Goal: Task Accomplishment & Management: Complete application form

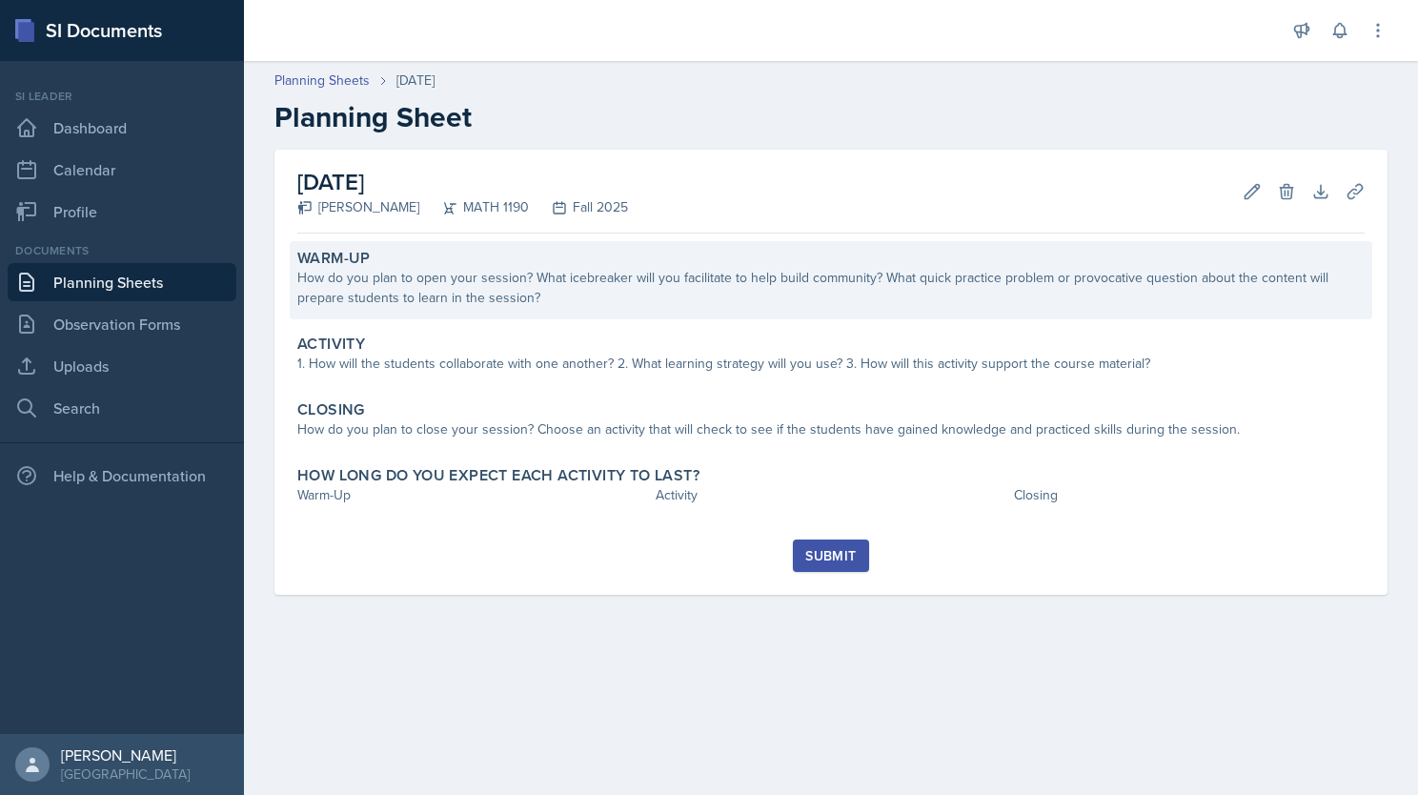
click at [494, 294] on div "How do you plan to open your session? What icebreaker will you facilitate to he…" at bounding box center [830, 288] width 1067 height 40
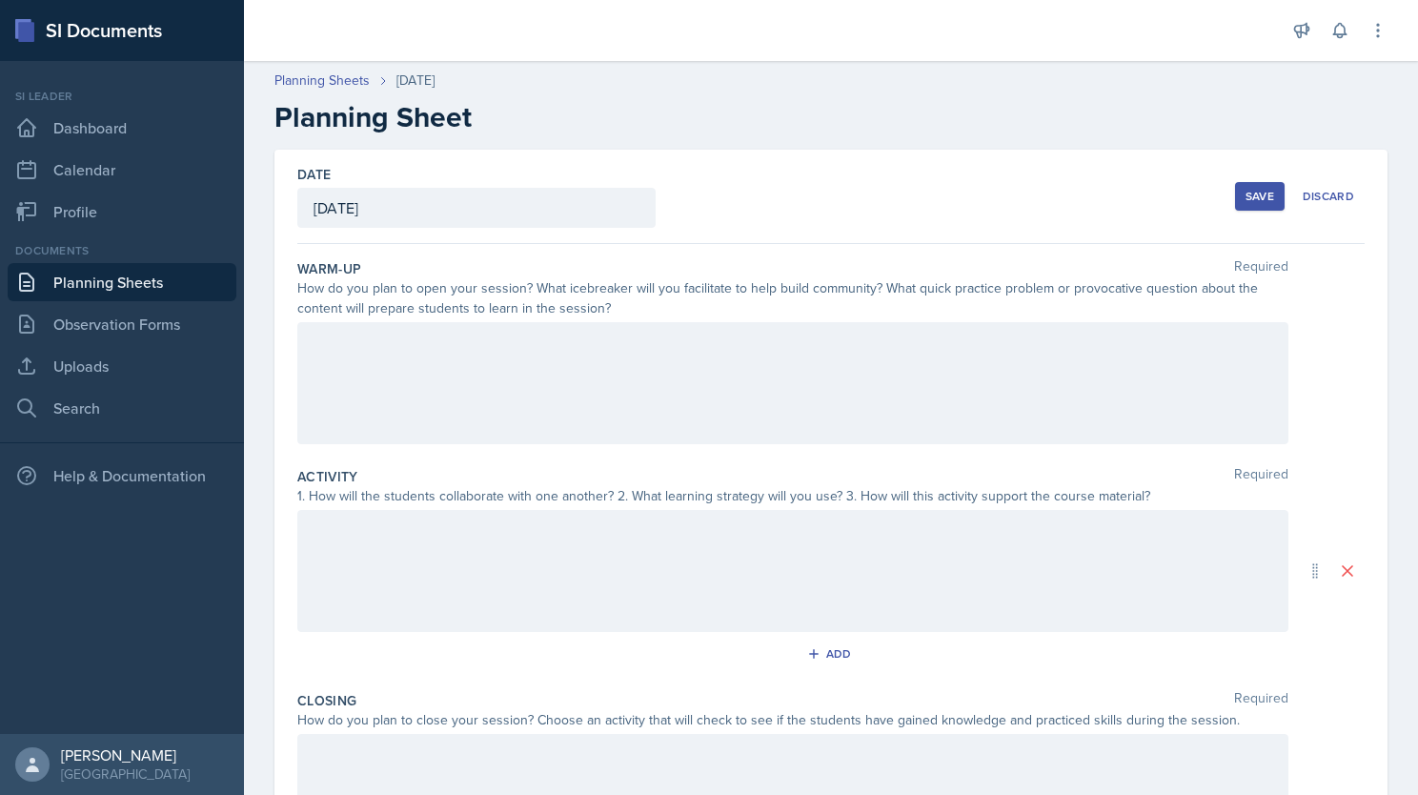
click at [515, 375] on div at bounding box center [792, 383] width 991 height 122
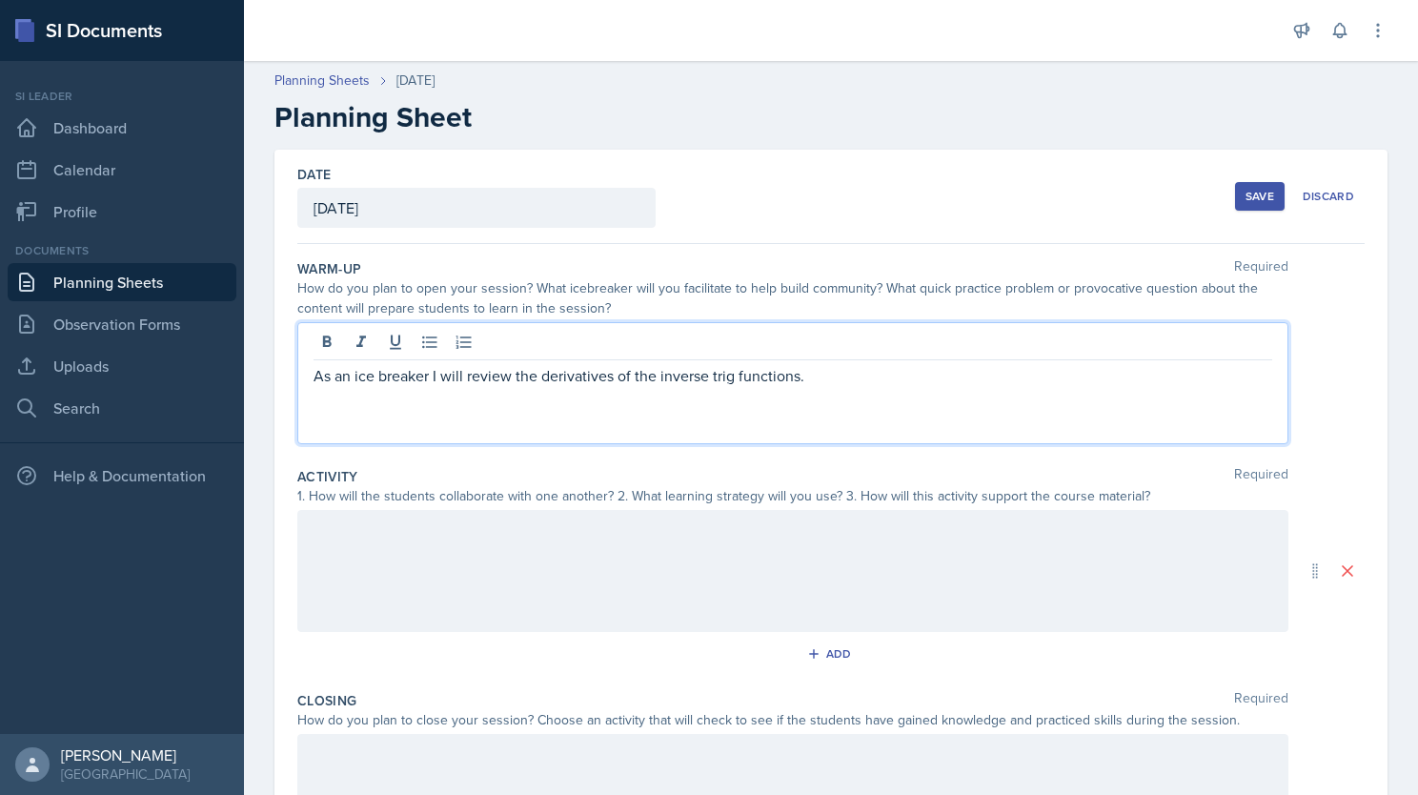
click at [847, 380] on p "As an ice breaker I will review the derivatives of the inverse trig functions." at bounding box center [793, 375] width 959 height 23
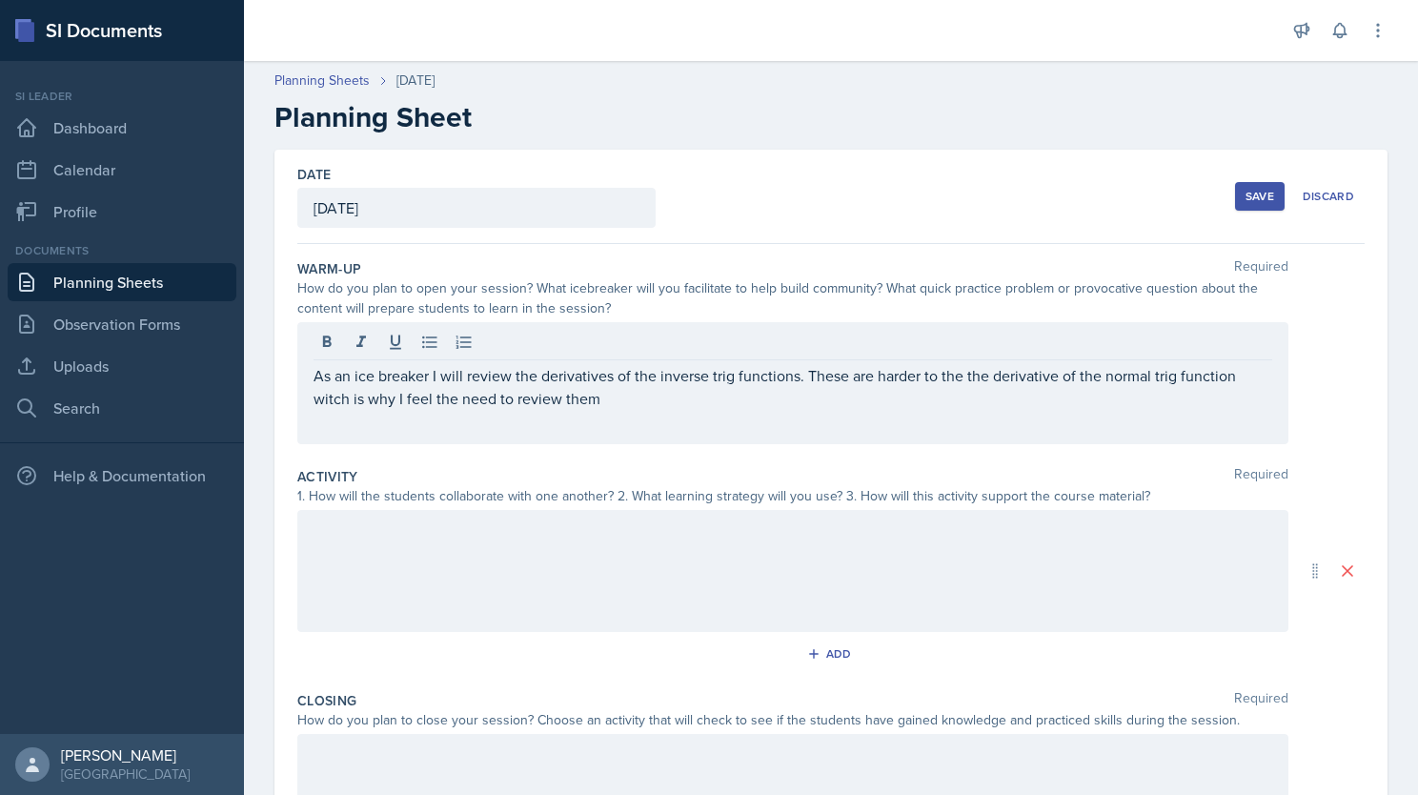
click at [310, 398] on div "As an ice breaker I will review the derivatives of the inverse trig functions. …" at bounding box center [792, 383] width 991 height 122
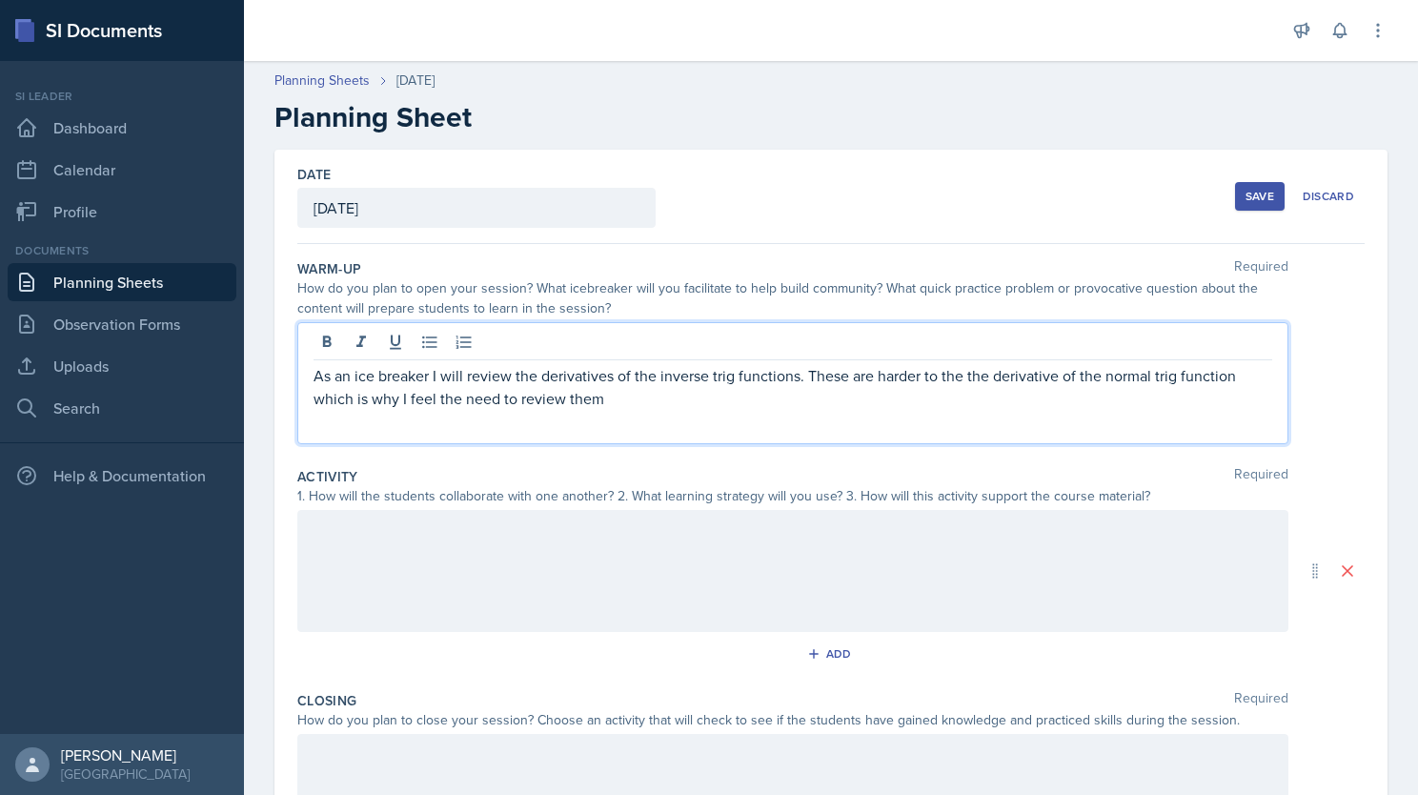
click at [709, 395] on p "As an ice breaker I will review the derivatives of the inverse trig functions. …" at bounding box center [793, 387] width 959 height 46
click at [885, 400] on p "As an ice breaker I will review the derivatives of the inverse trig functions. …" at bounding box center [793, 387] width 959 height 46
click at [842, 398] on p "As an ice breaker I will review the derivatives of the inverse trig functions. …" at bounding box center [793, 387] width 959 height 46
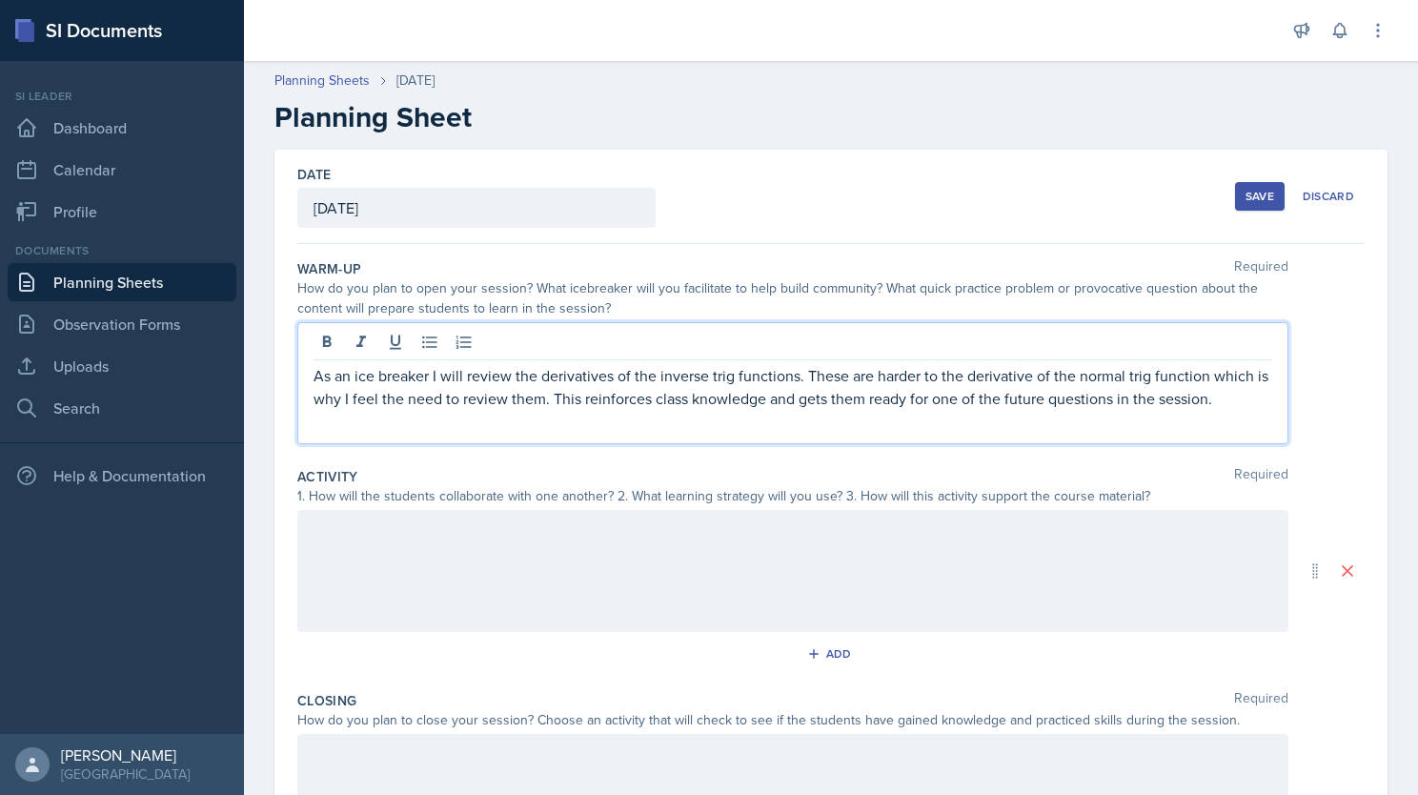
click at [736, 572] on div at bounding box center [792, 571] width 991 height 122
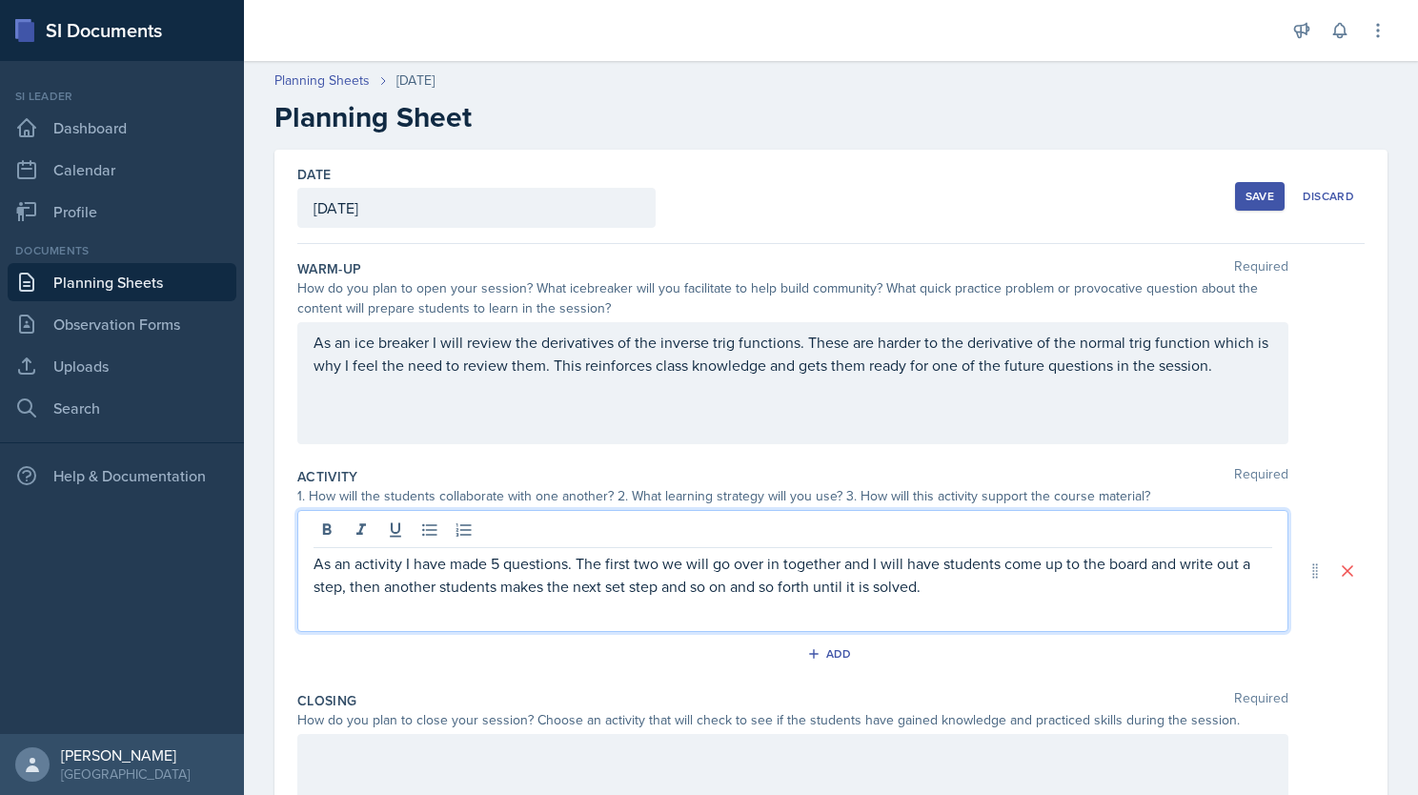
click at [973, 593] on p "As an activity I have made 5 questions. The first two we will go over in togeth…" at bounding box center [793, 575] width 959 height 46
click at [520, 608] on p "As an activity I have made 5 questions. The first two we will go over in togeth…" at bounding box center [793, 586] width 959 height 69
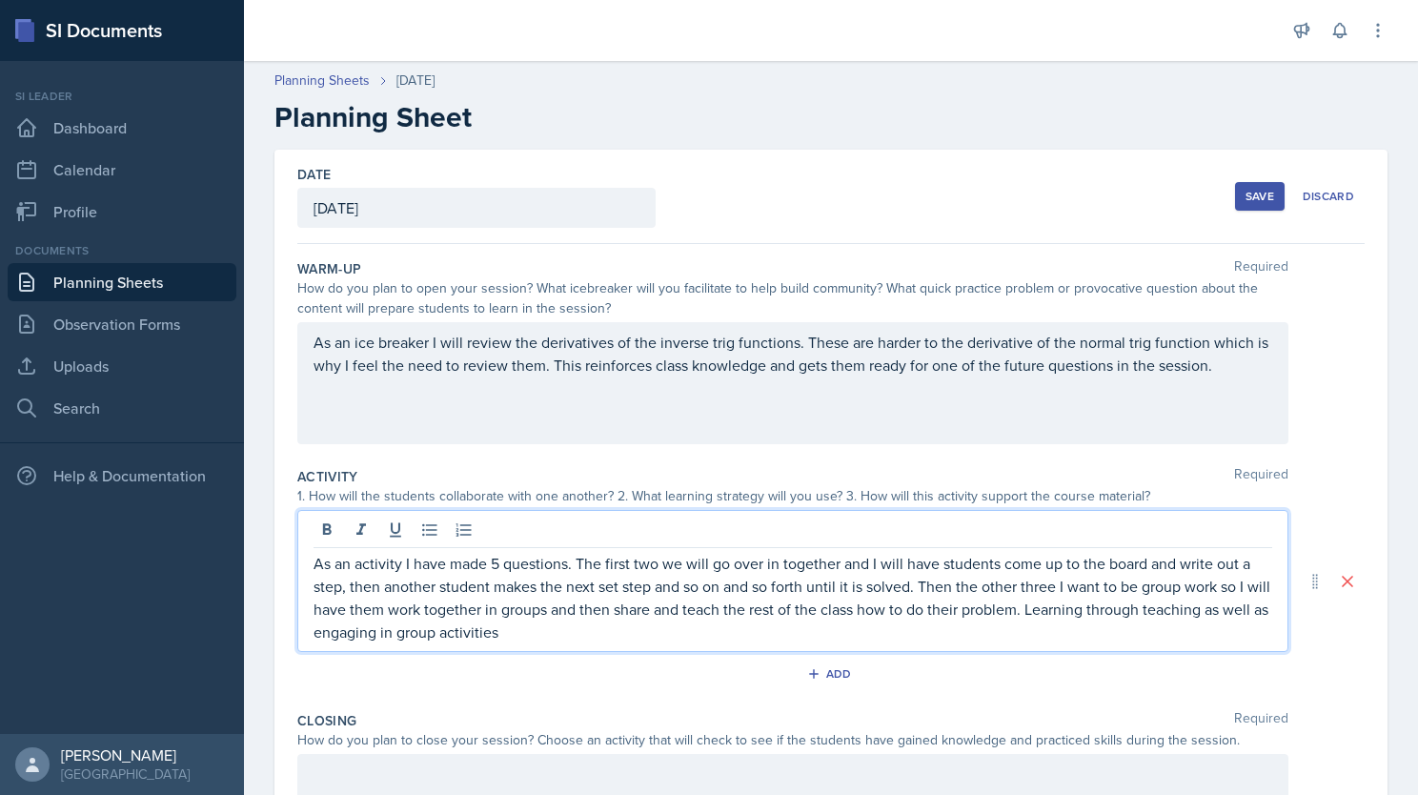
click at [614, 627] on p "As an activity I have made 5 questions. The first two we will go over in togeth…" at bounding box center [793, 597] width 959 height 91
click at [515, 391] on div "As an ice breaker I will review the derivatives of the inverse trig functions. …" at bounding box center [792, 383] width 991 height 122
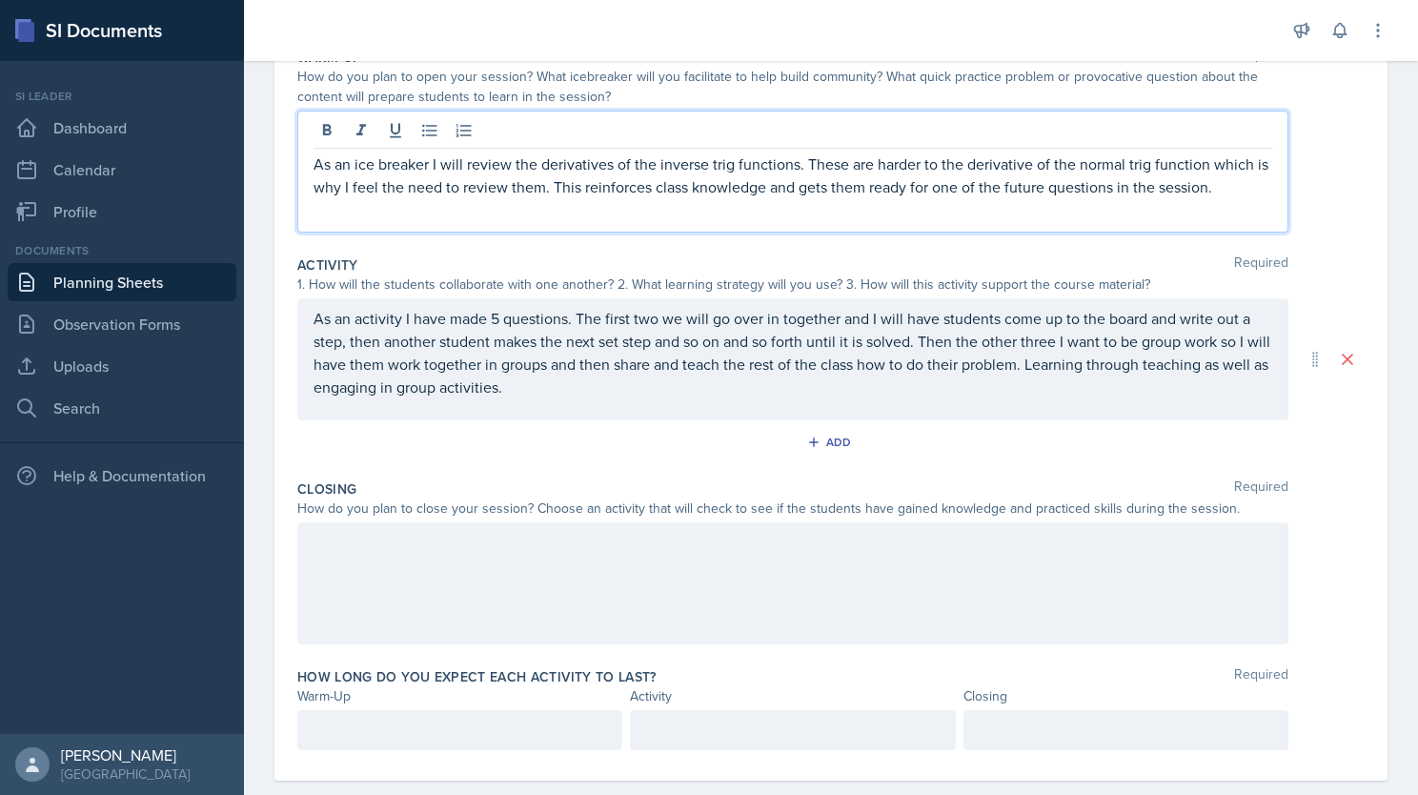
scroll to position [241, 0]
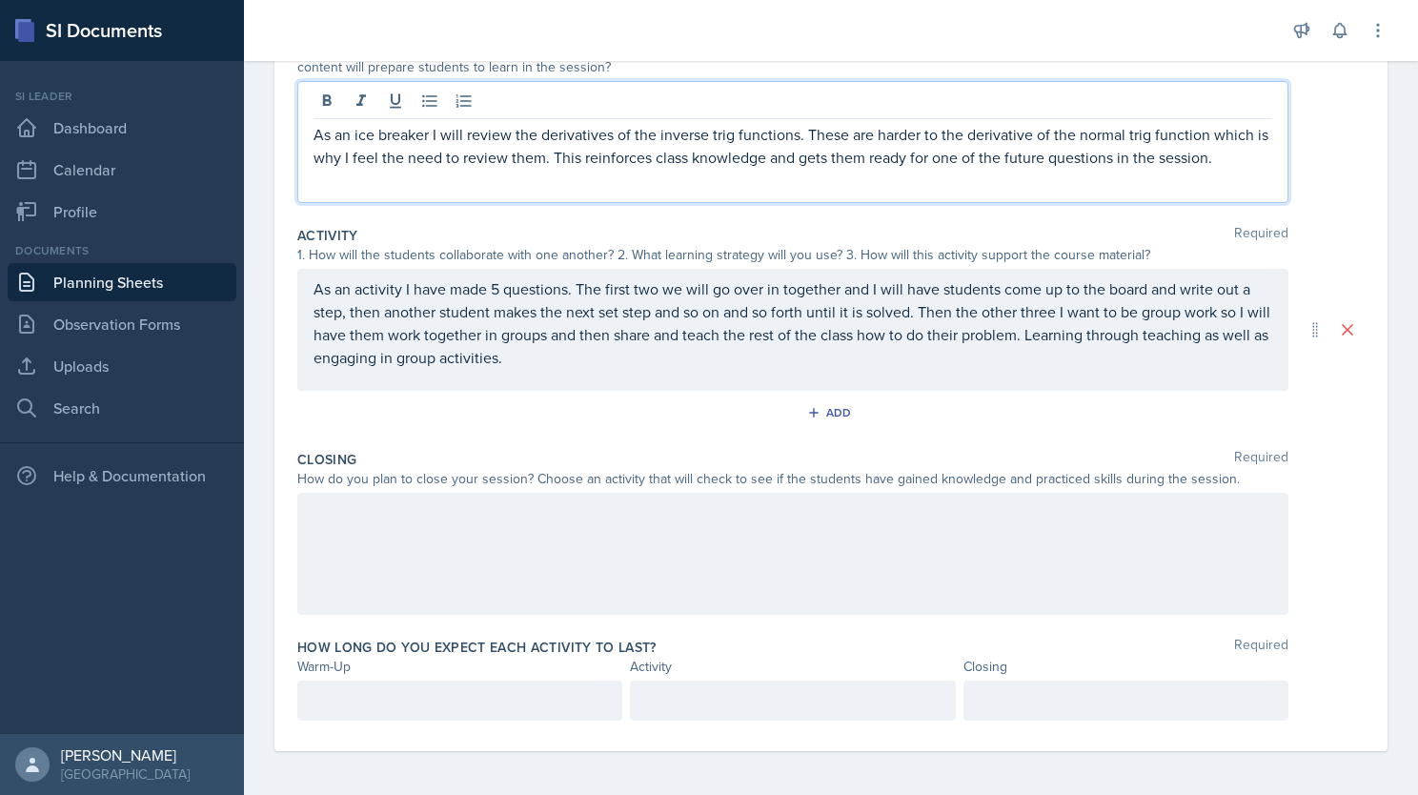
click at [541, 529] on div at bounding box center [792, 554] width 991 height 122
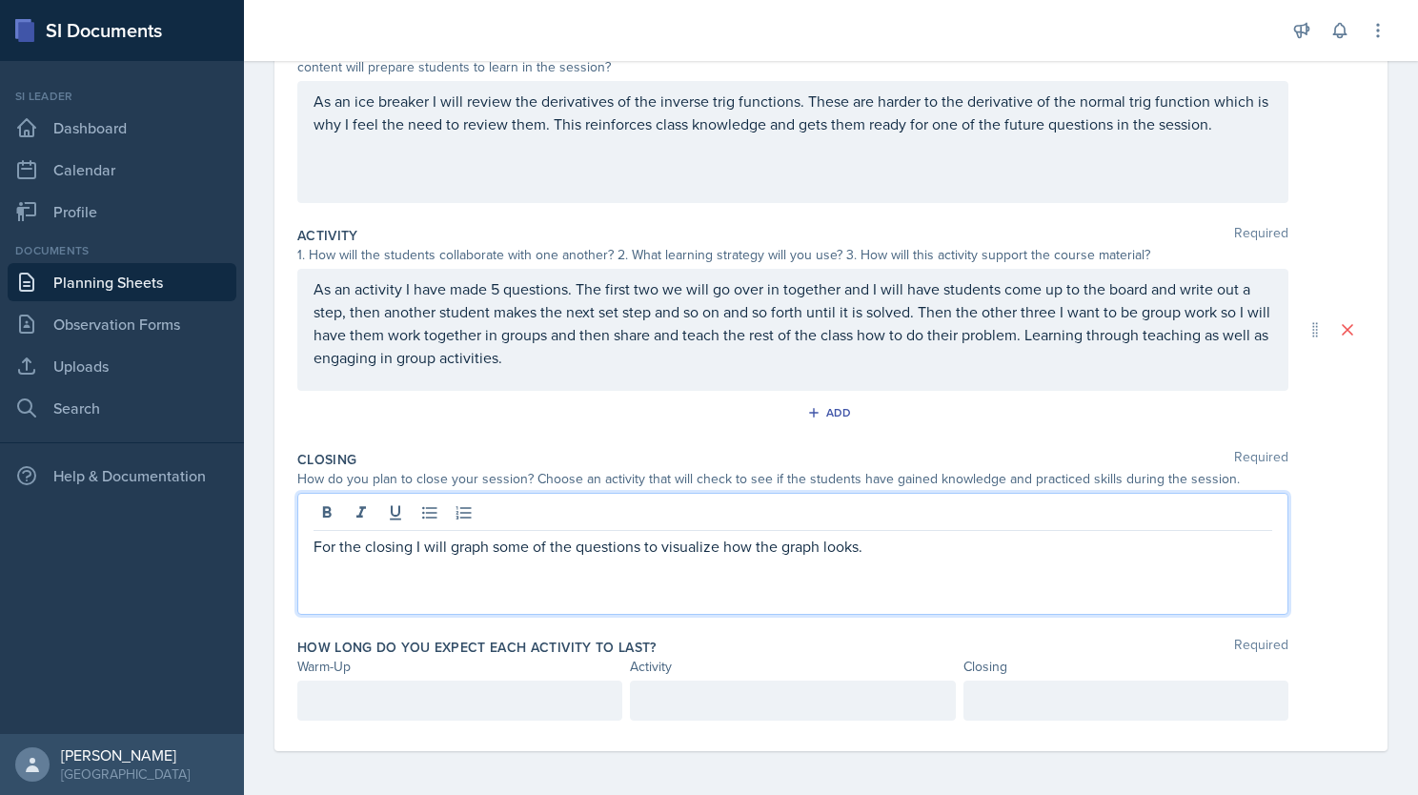
click at [884, 541] on p "For the closing I will graph some of the questions to visualize how the graph l…" at bounding box center [793, 546] width 959 height 23
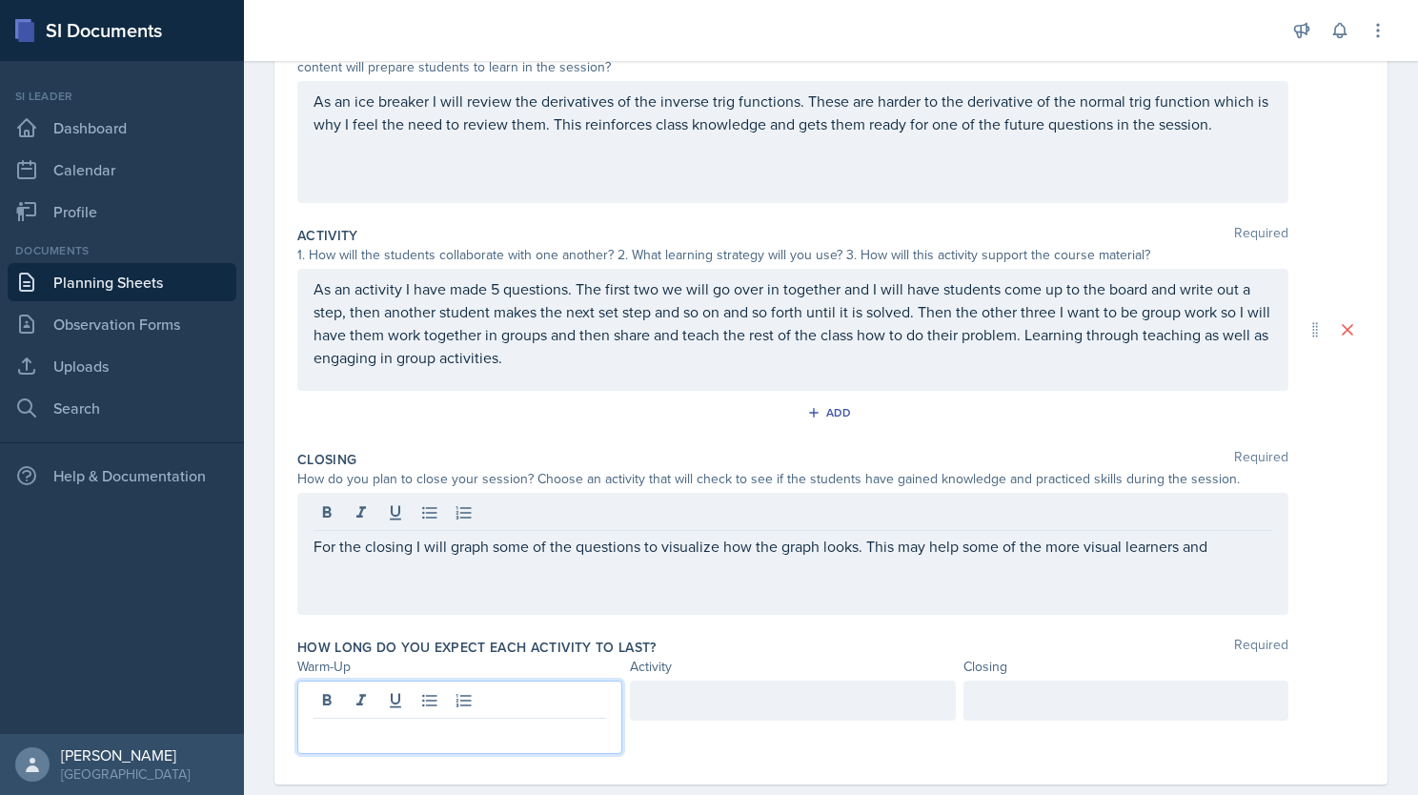
scroll to position [274, 0]
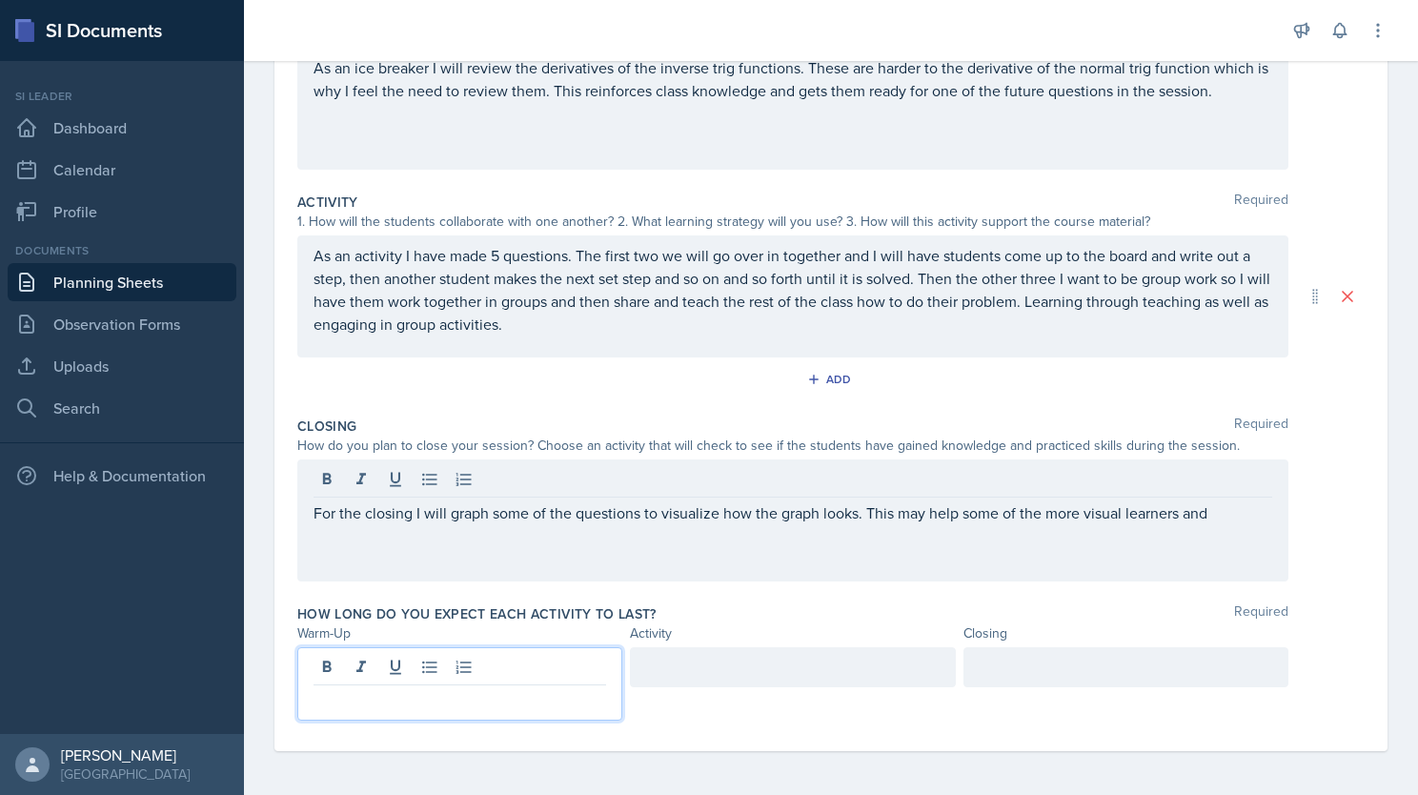
click at [378, 699] on p at bounding box center [460, 700] width 293 height 23
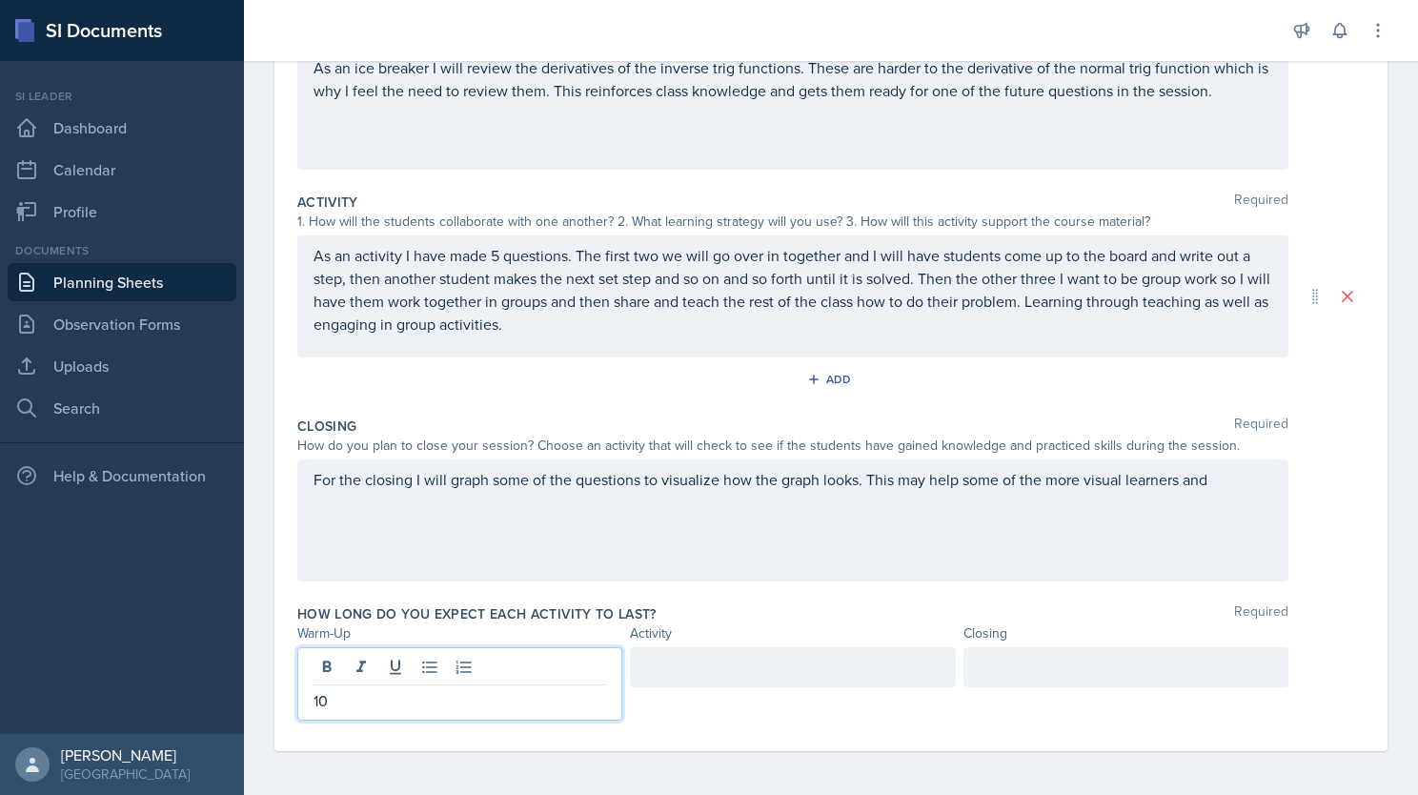
click at [767, 661] on div at bounding box center [792, 667] width 325 height 40
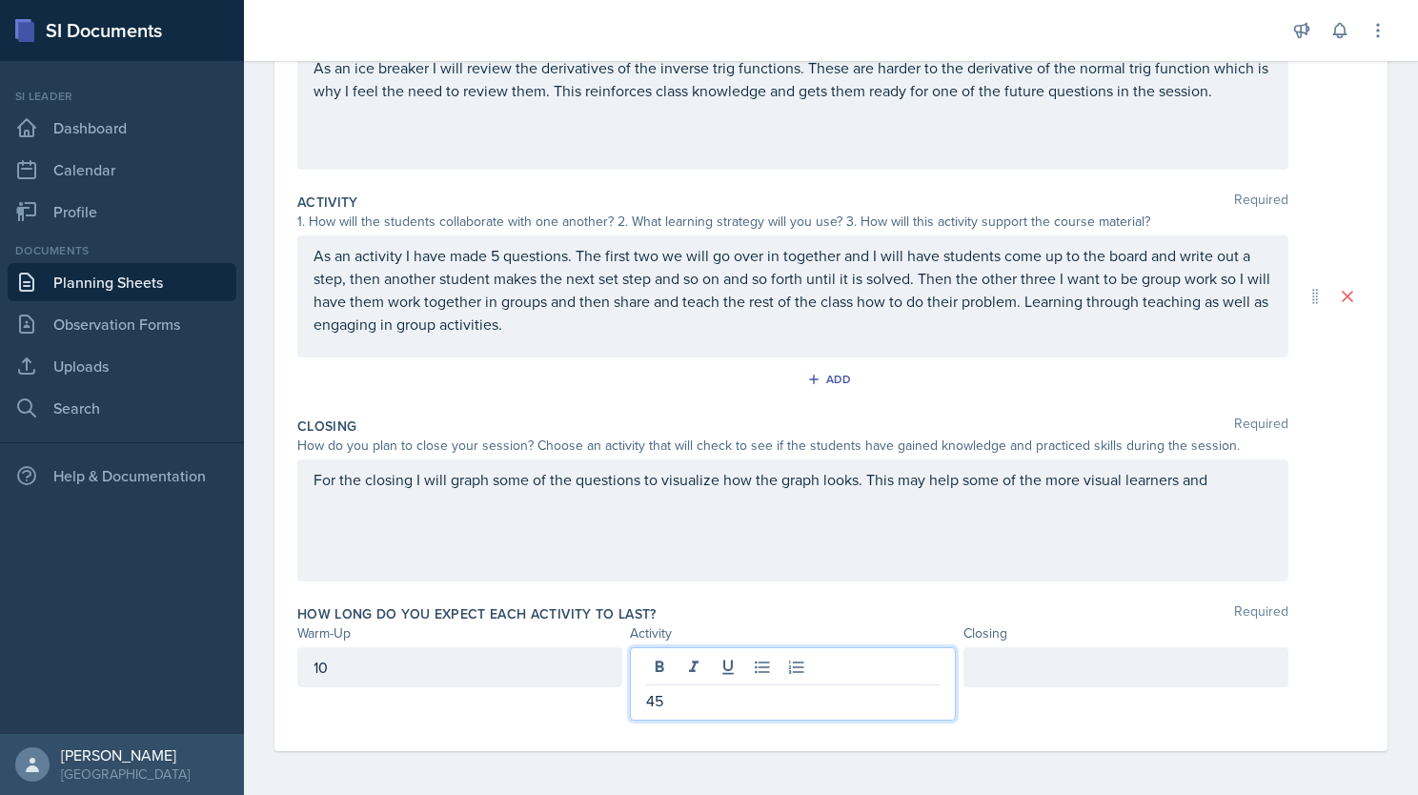
click at [982, 669] on div at bounding box center [1125, 667] width 325 height 40
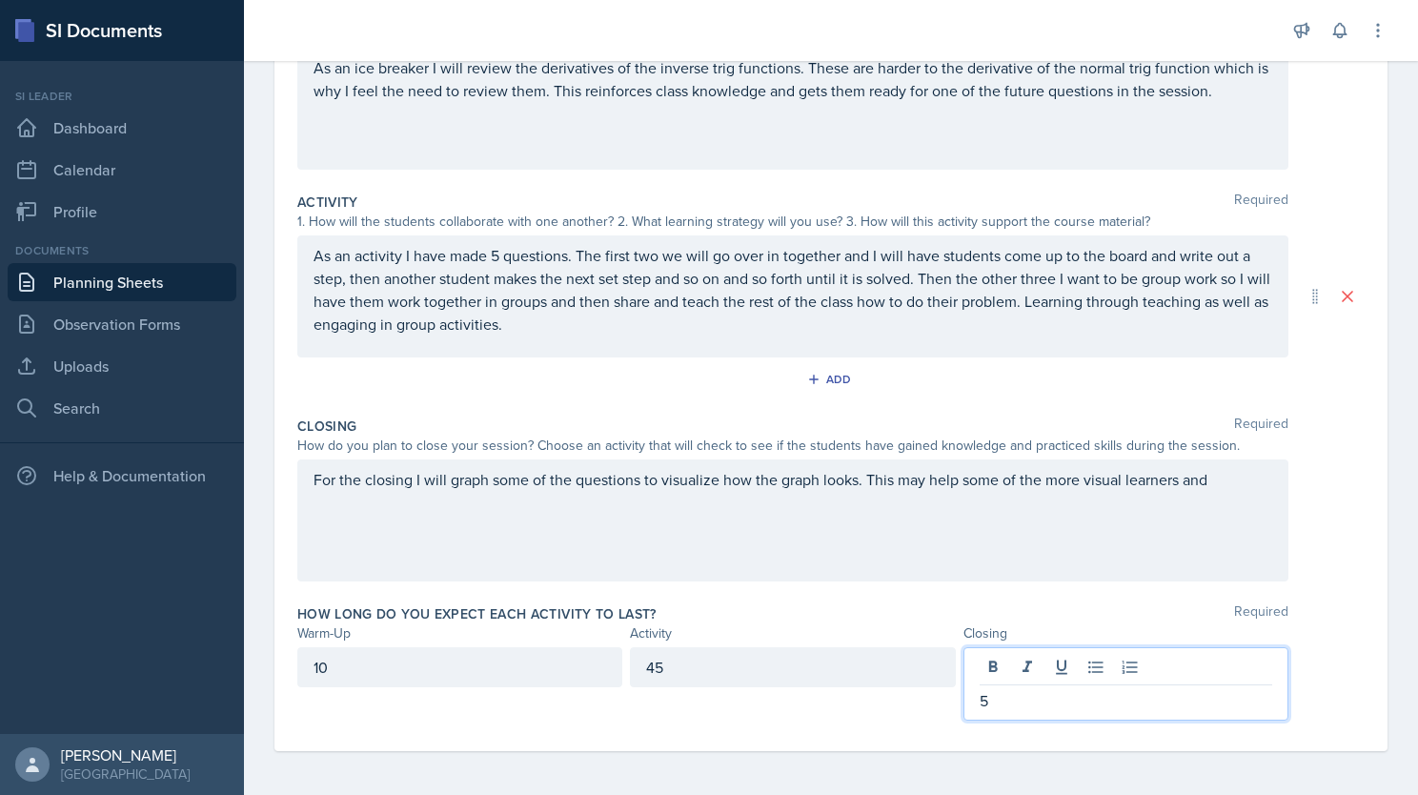
click at [861, 607] on div "How long do you expect each activity to last? Required" at bounding box center [830, 613] width 1067 height 19
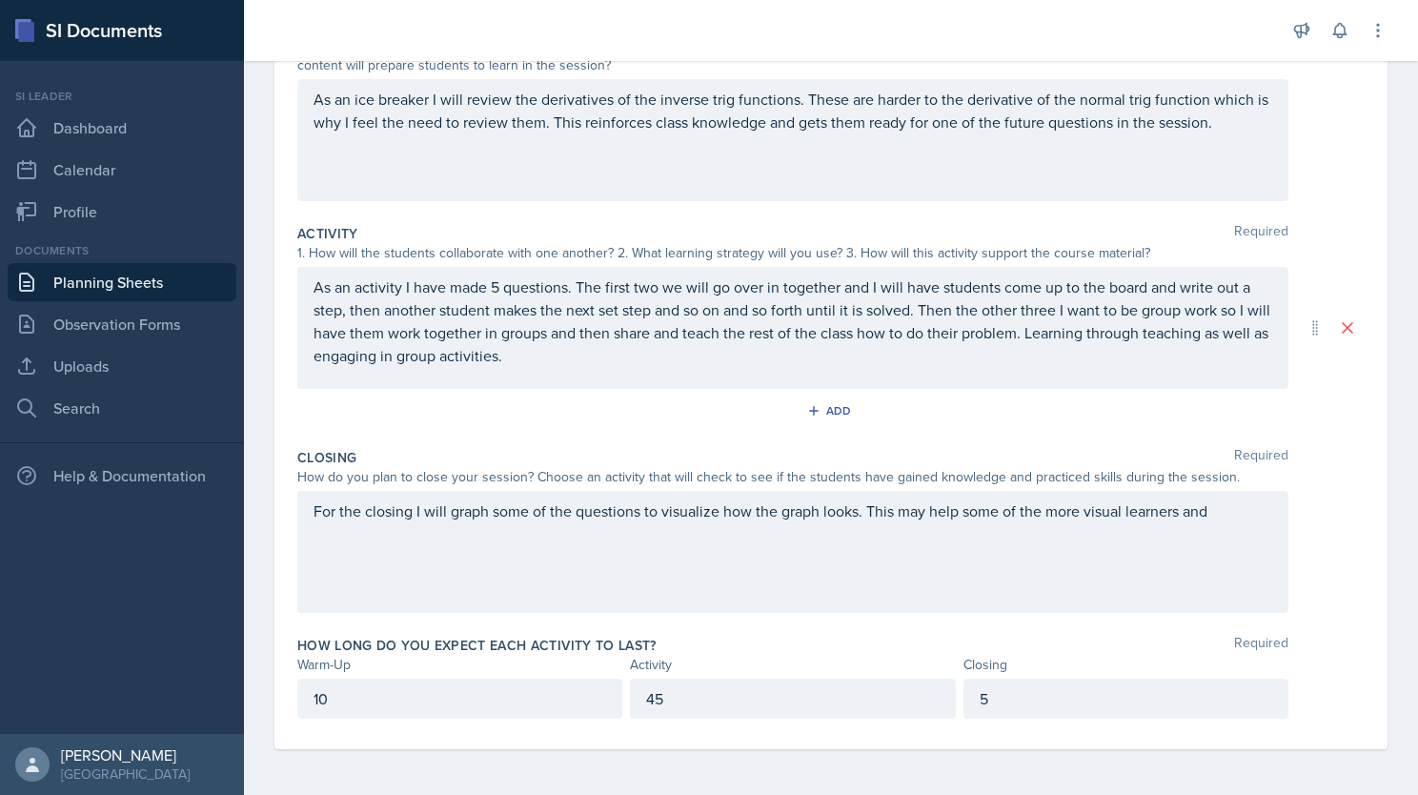
scroll to position [241, 0]
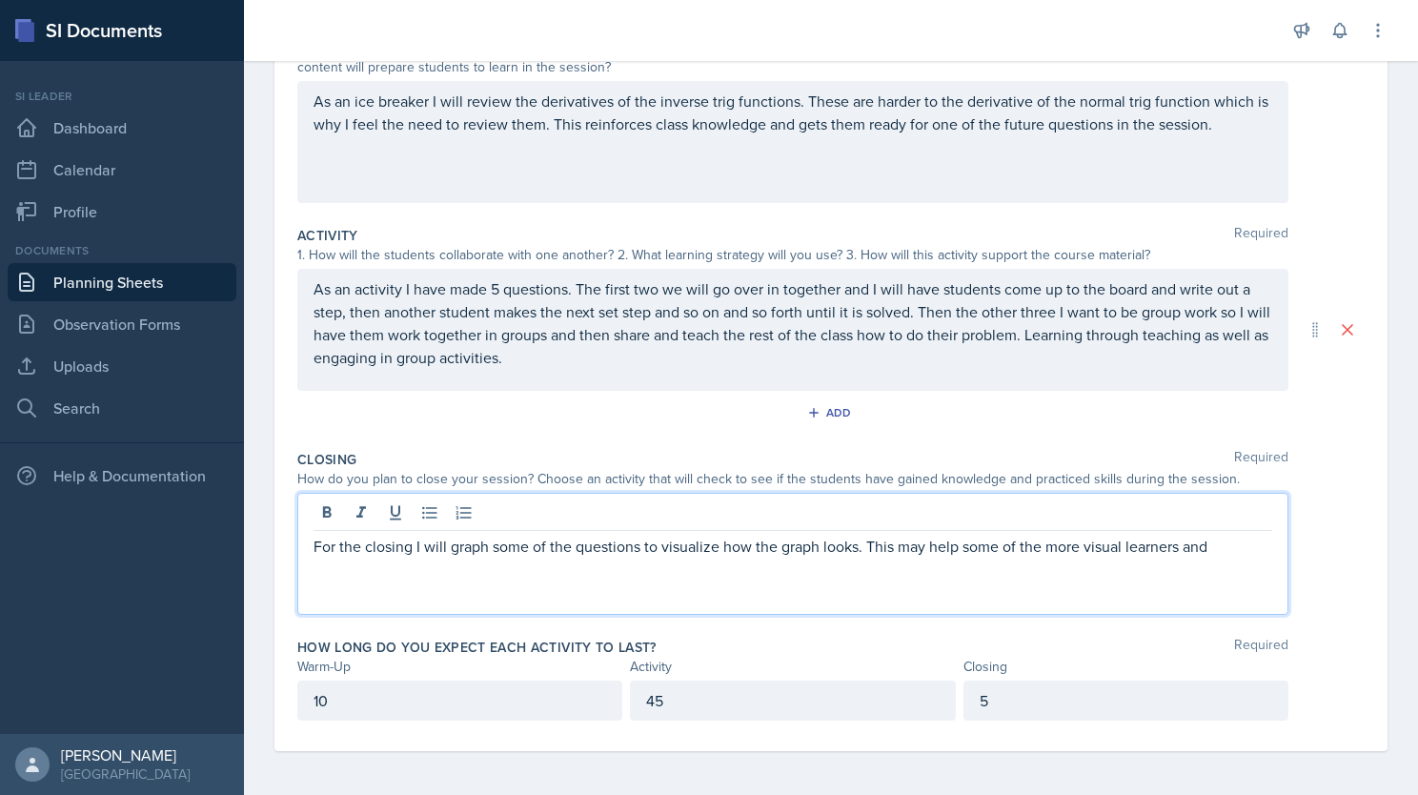
click at [1246, 510] on div "For the closing I will graph some of the questions to visualize how the graph l…" at bounding box center [792, 554] width 991 height 122
click at [950, 443] on div "Closing Required How do you plan to close your session? Choose an activity that…" at bounding box center [830, 536] width 1067 height 188
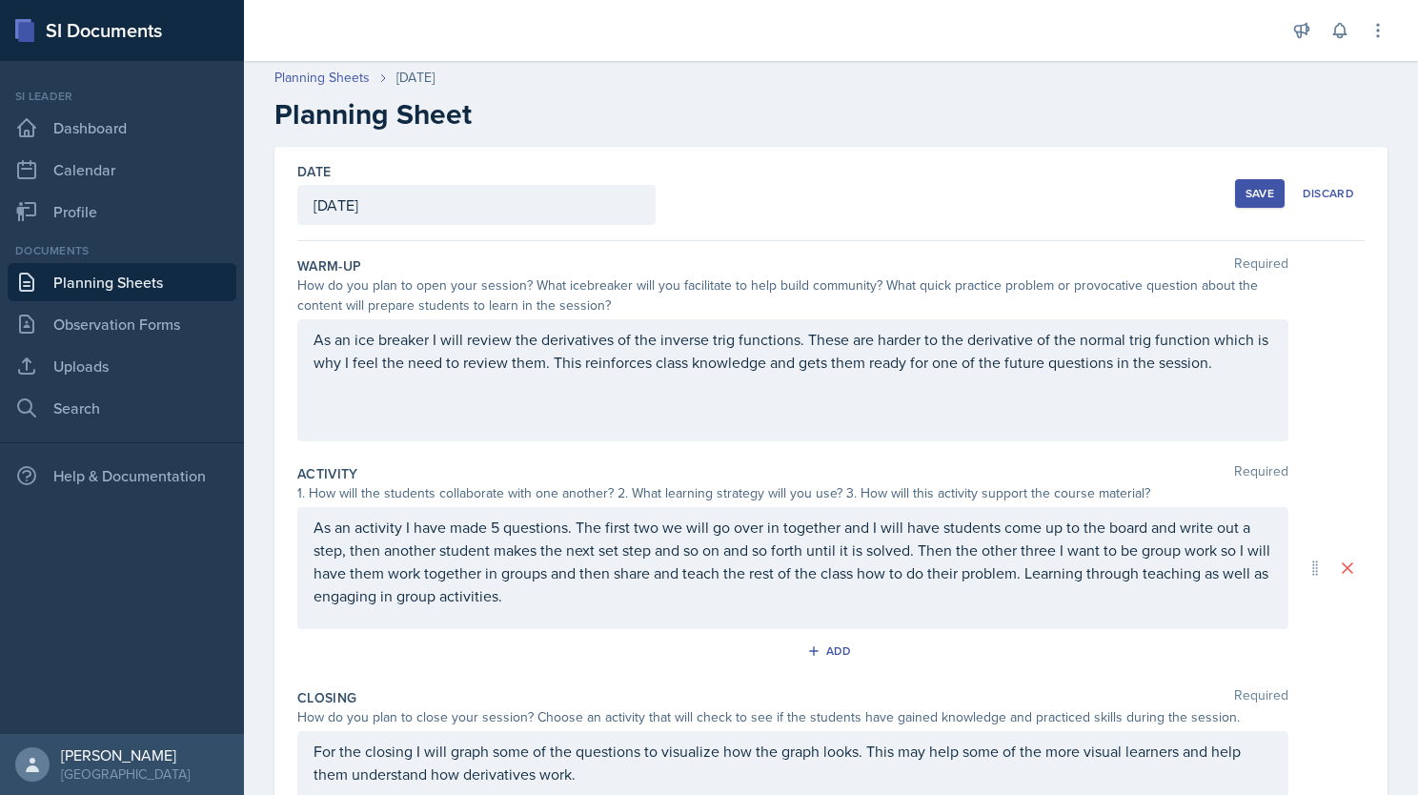
scroll to position [0, 0]
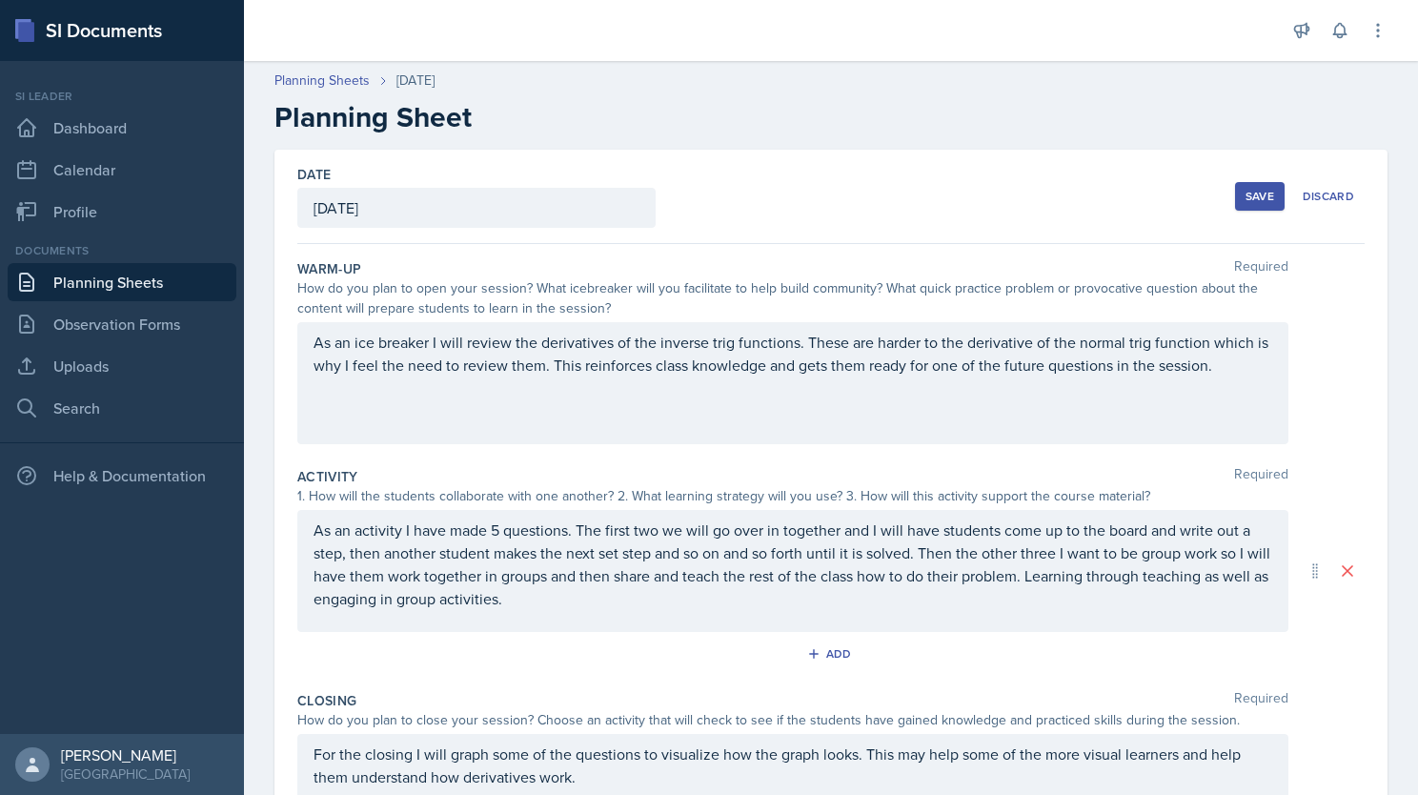
click at [1247, 192] on div "Save" at bounding box center [1259, 196] width 29 height 15
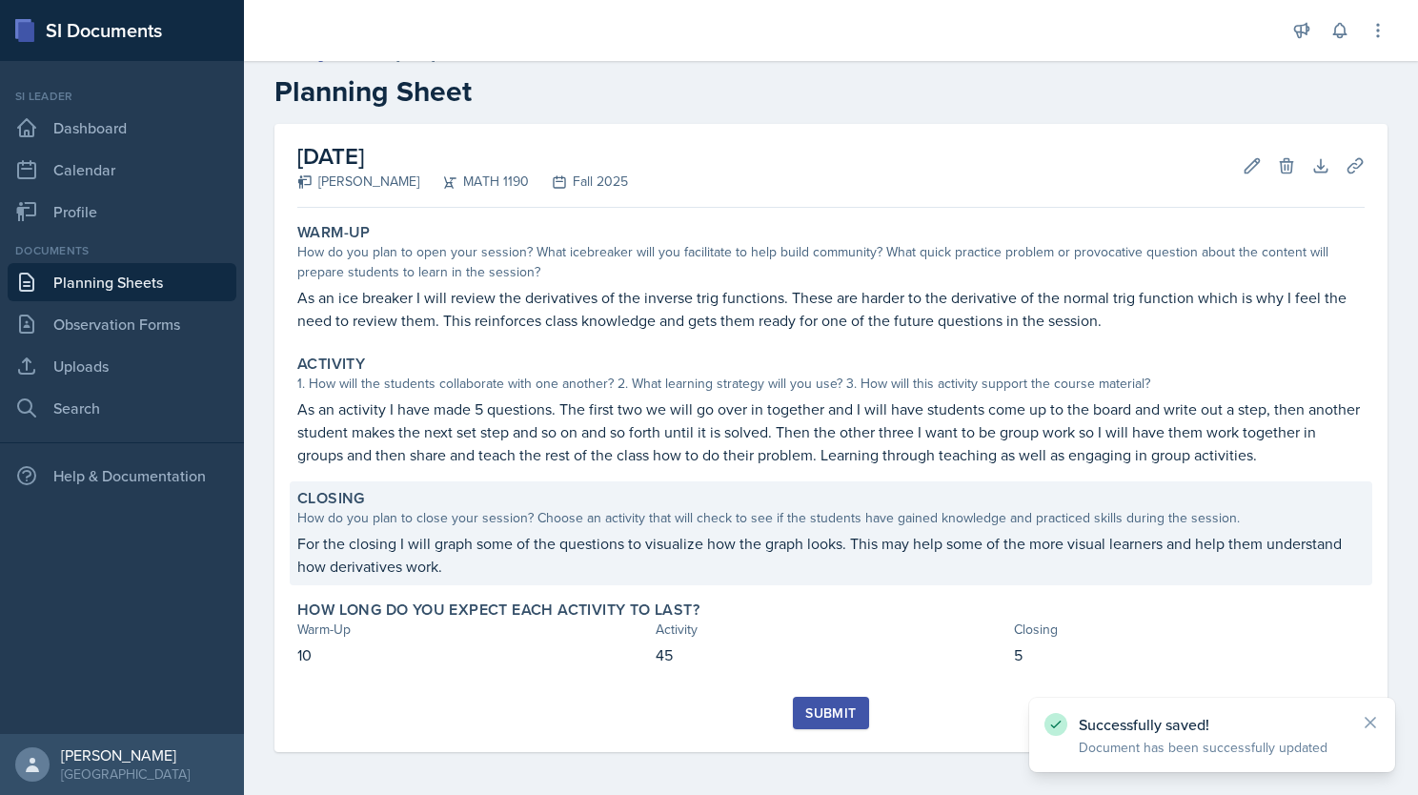
scroll to position [27, 0]
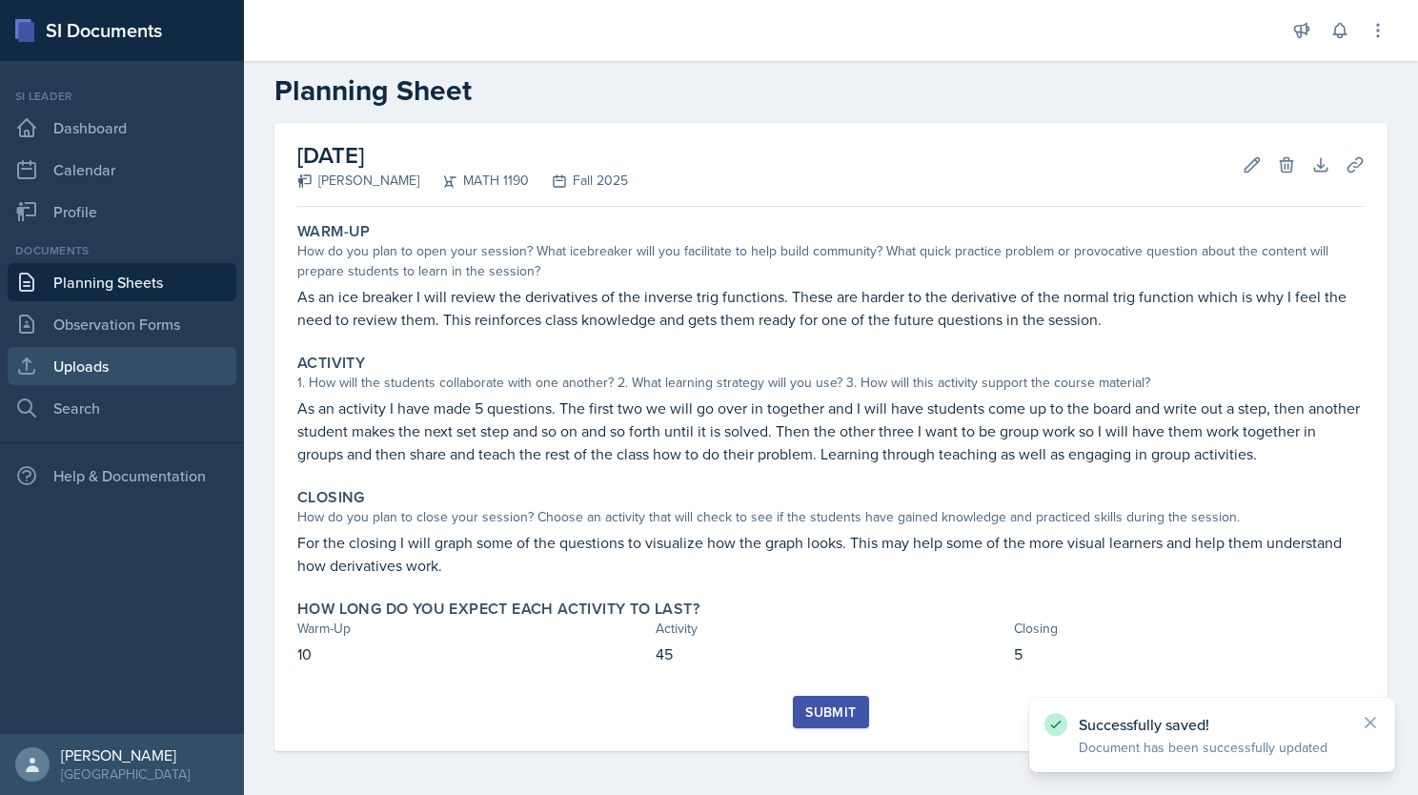
click at [111, 373] on link "Uploads" at bounding box center [122, 366] width 229 height 38
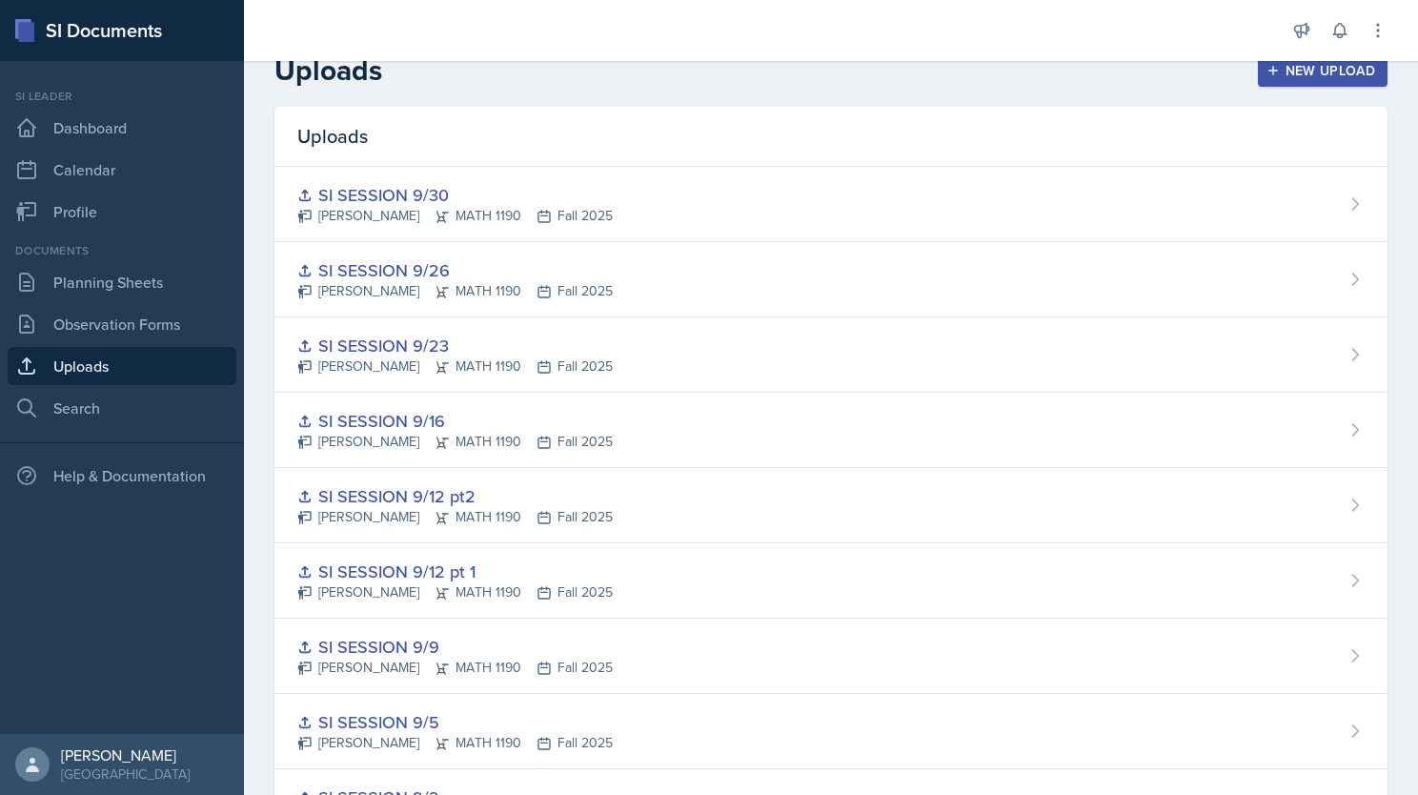
click at [1304, 70] on div "New Upload" at bounding box center [1323, 70] width 106 height 15
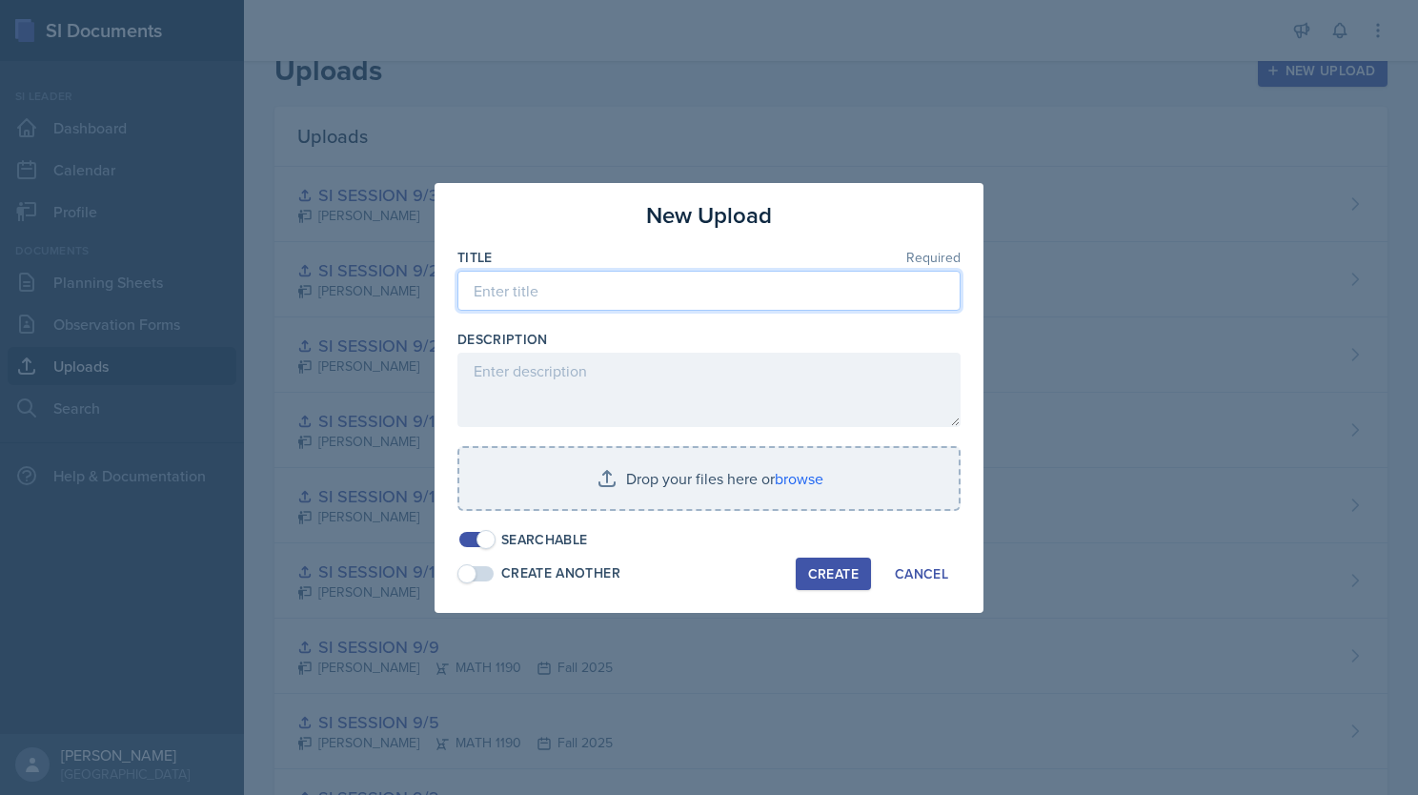
click at [568, 284] on input at bounding box center [708, 291] width 503 height 40
type input "SI SESSION 10/7"
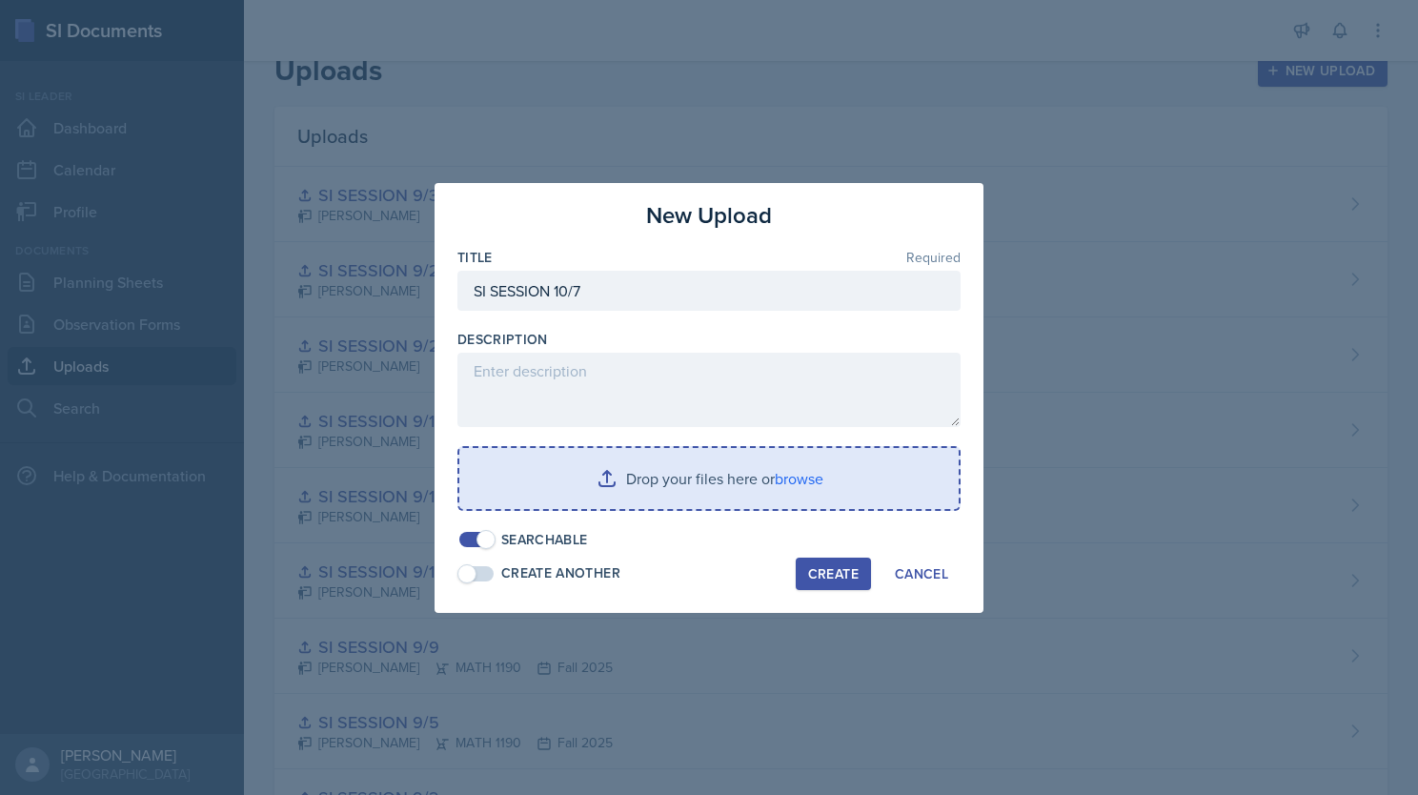
click at [670, 487] on input "file" at bounding box center [708, 478] width 499 height 61
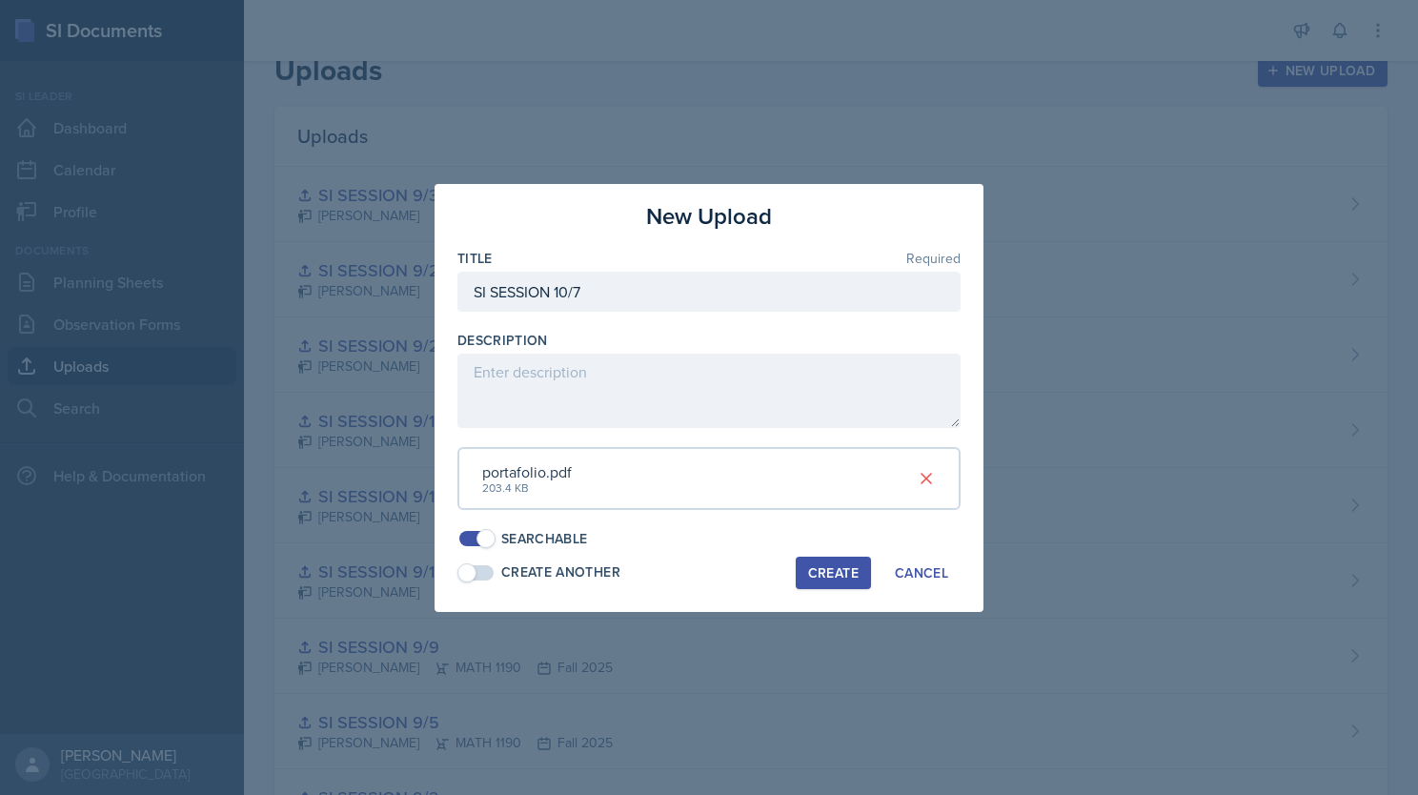
click at [832, 582] on button "Create" at bounding box center [833, 573] width 75 height 32
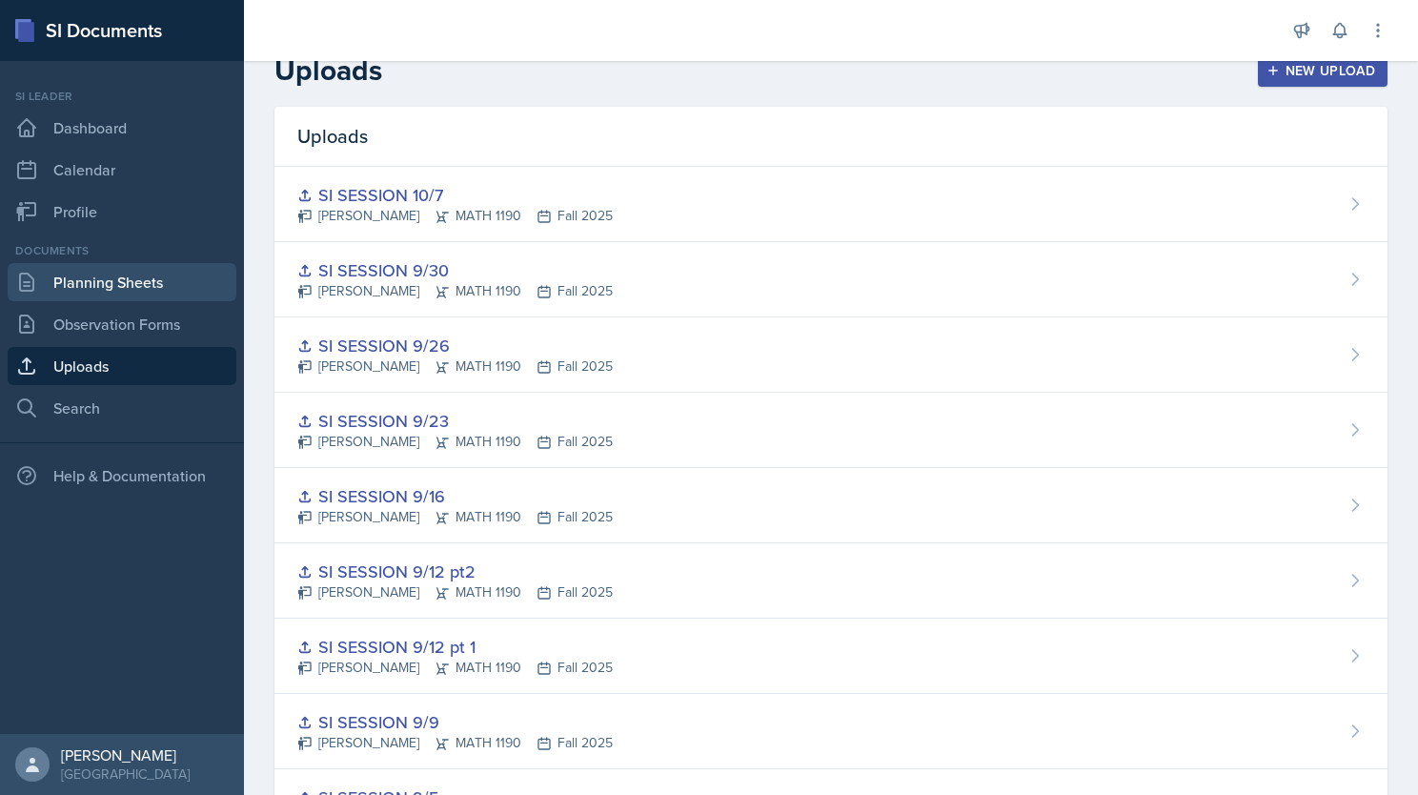
click at [115, 290] on link "Planning Sheets" at bounding box center [122, 282] width 229 height 38
